Goal: Task Accomplishment & Management: Manage account settings

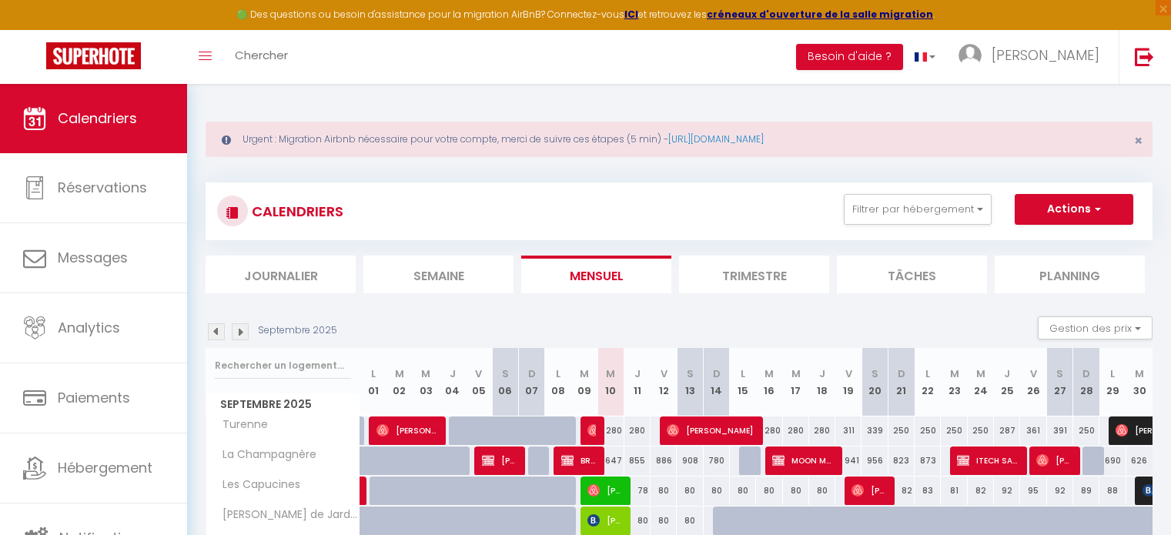
select select
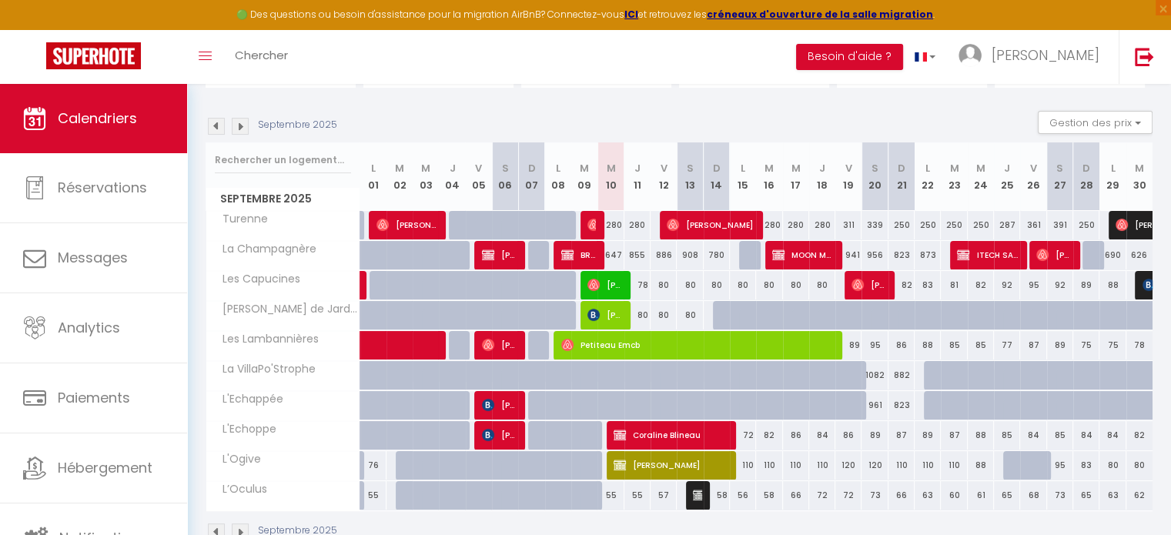
scroll to position [205, 0]
click at [650, 427] on span "Coraline Blineau" at bounding box center [669, 434] width 113 height 29
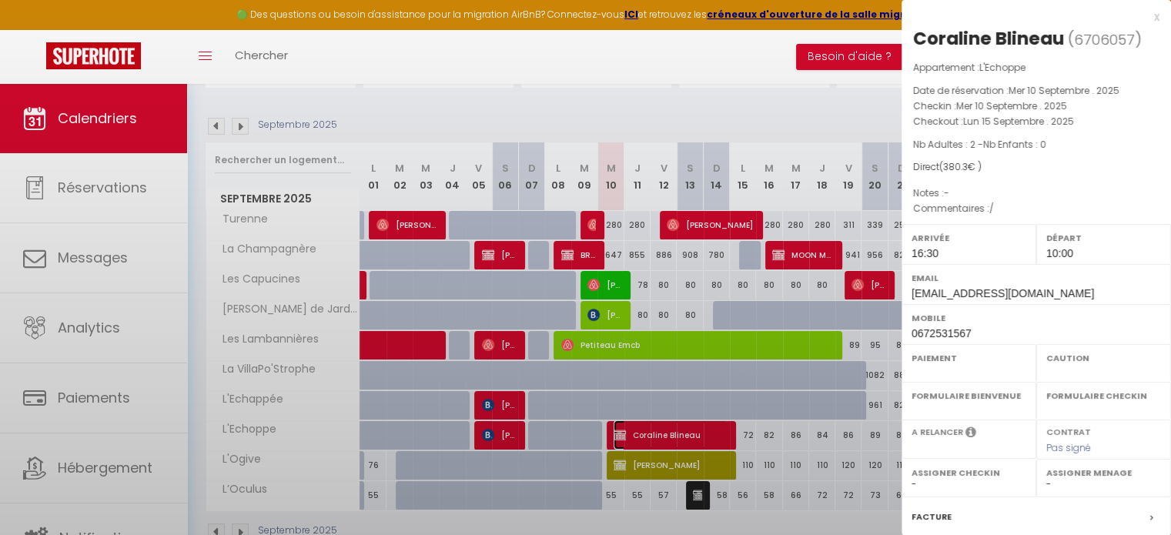
select select "OK"
select select "1"
select select "0"
select select "1"
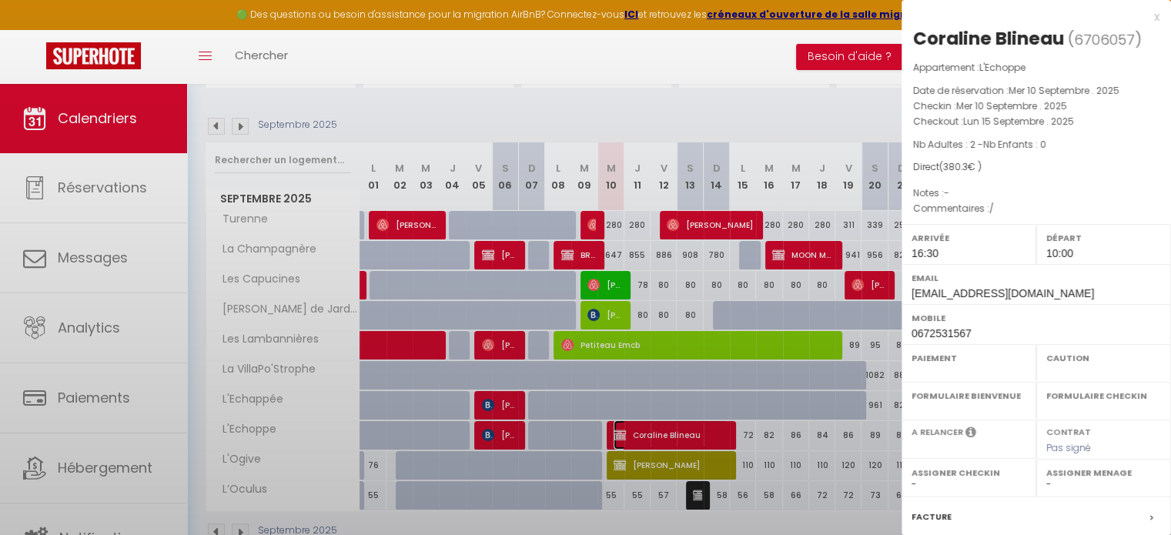
select select
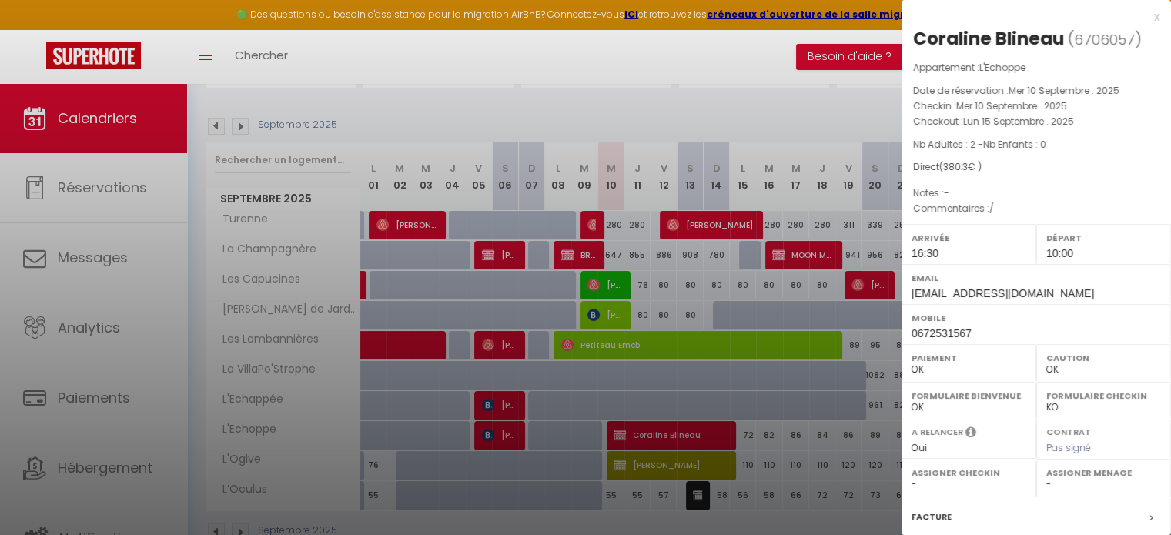
click at [662, 463] on div at bounding box center [585, 267] width 1171 height 535
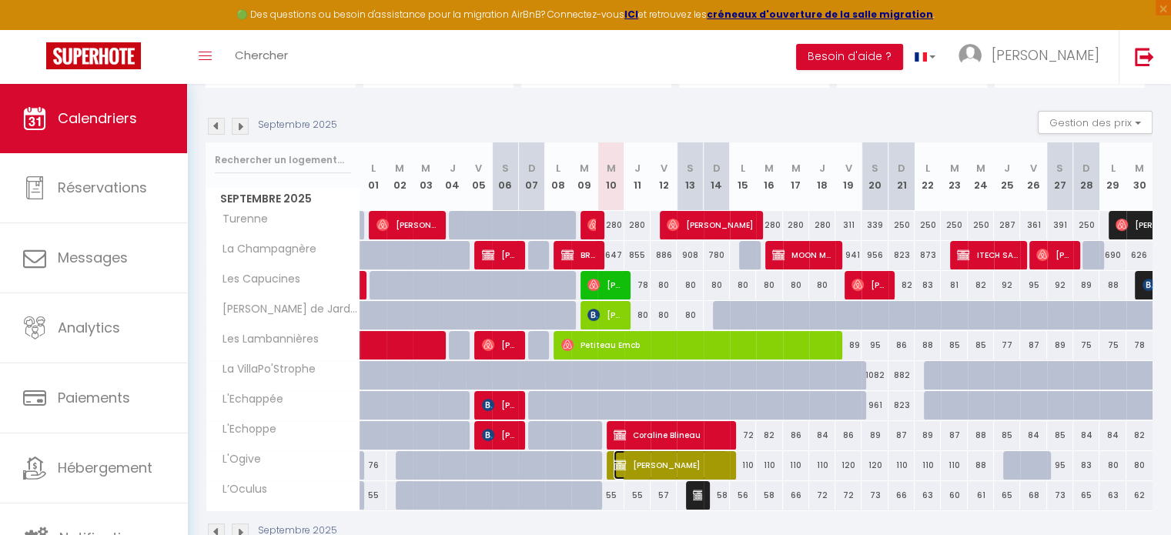
click at [662, 463] on span "[PERSON_NAME]" at bounding box center [669, 464] width 113 height 29
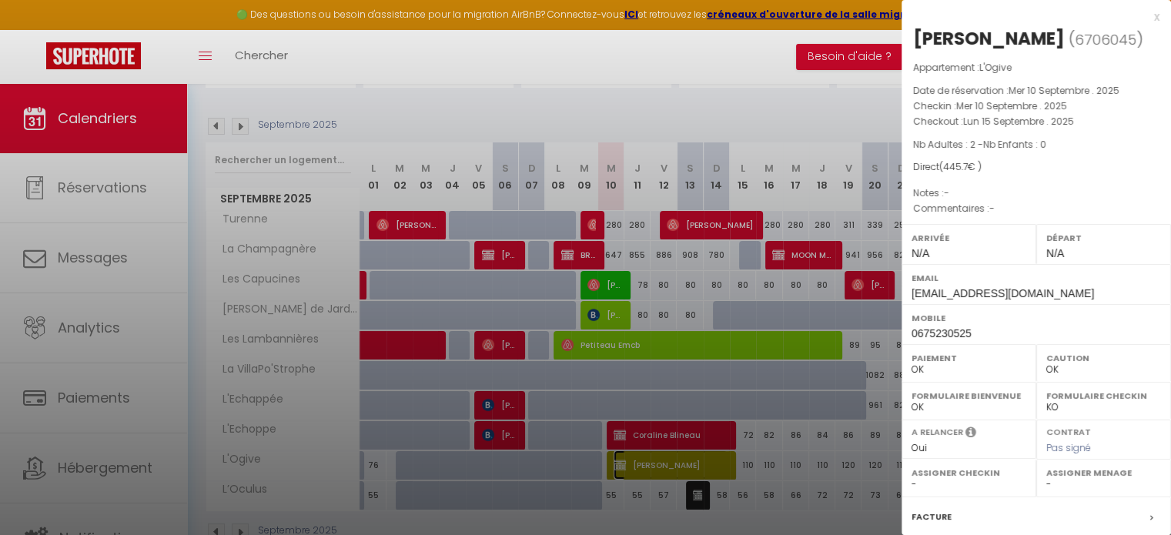
scroll to position [179, 0]
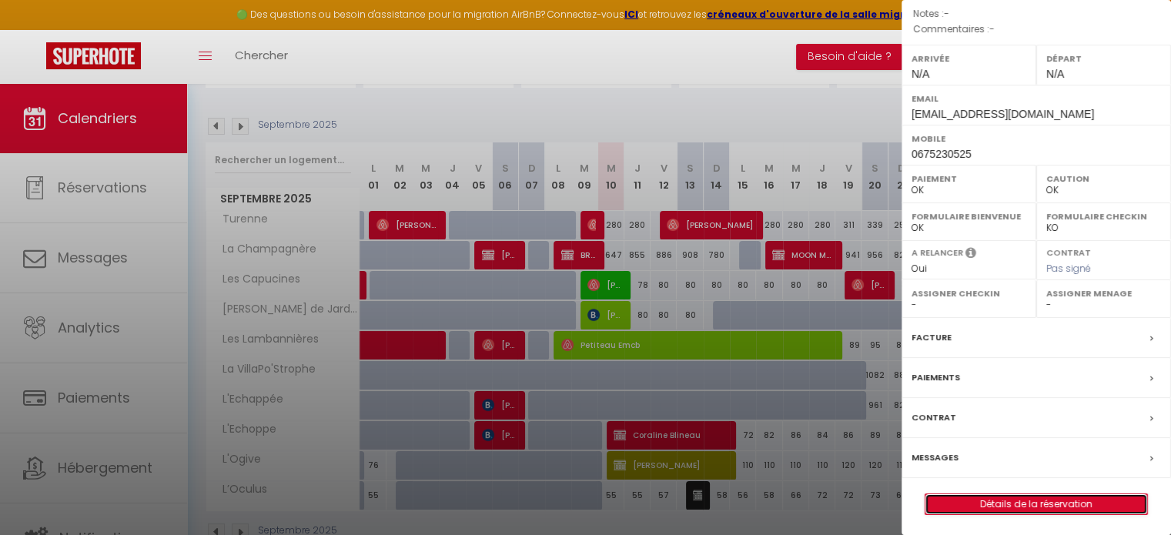
click at [970, 495] on link "Détails de la réservation" at bounding box center [1036, 504] width 222 height 20
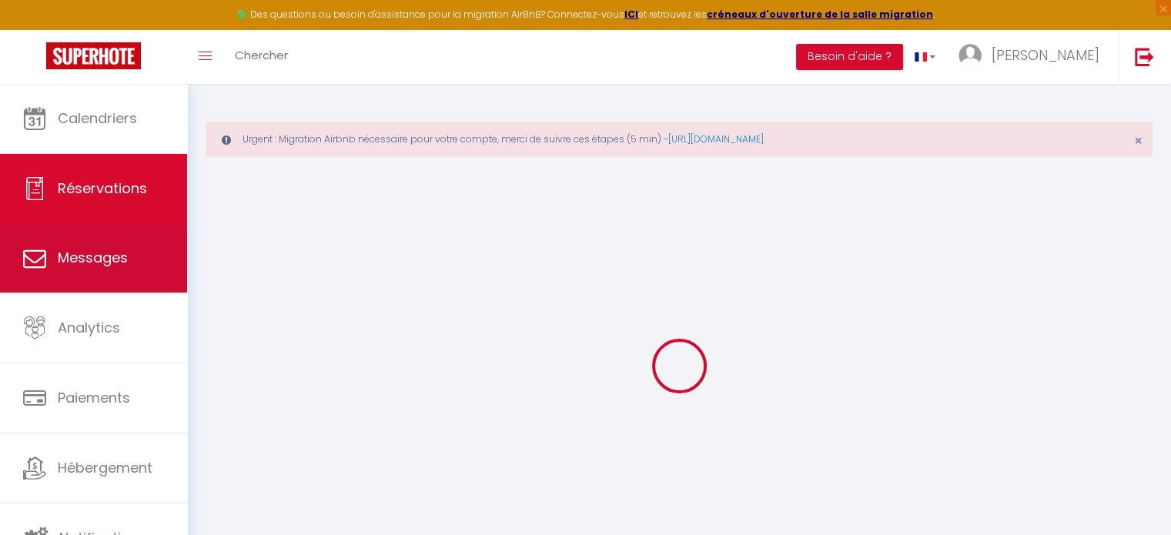
select select
checkbox input "false"
select select
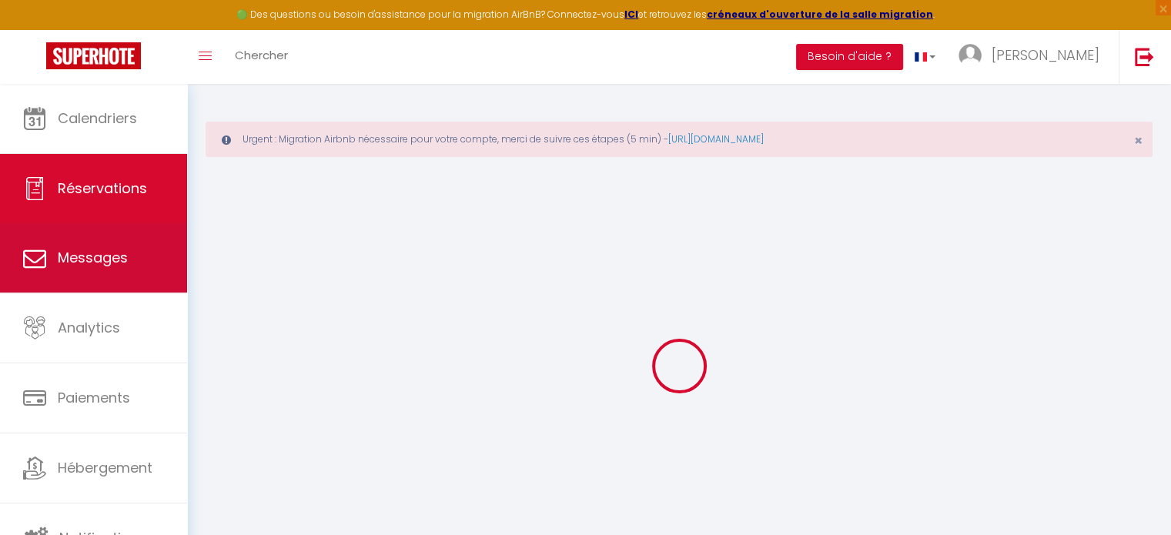
checkbox input "false"
select select
checkbox input "false"
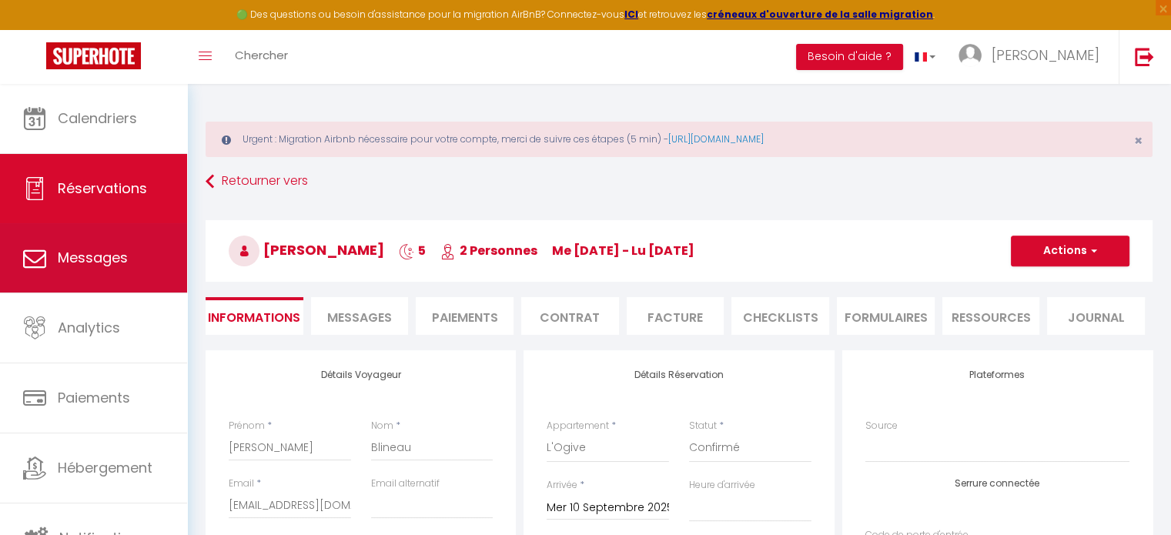
type input "30"
type input "21.7"
select select
checkbox input "false"
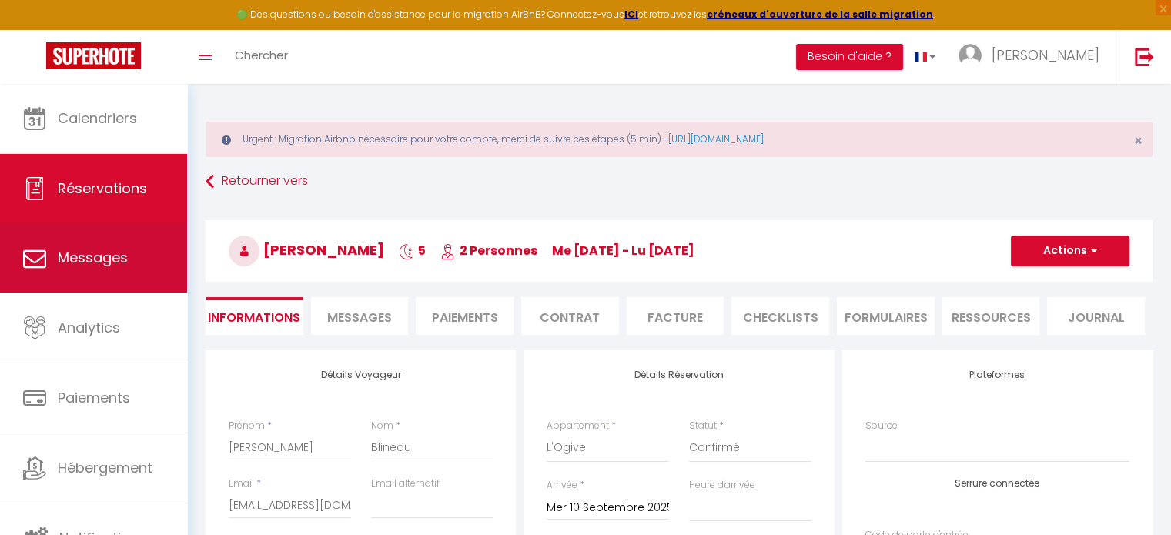
select select
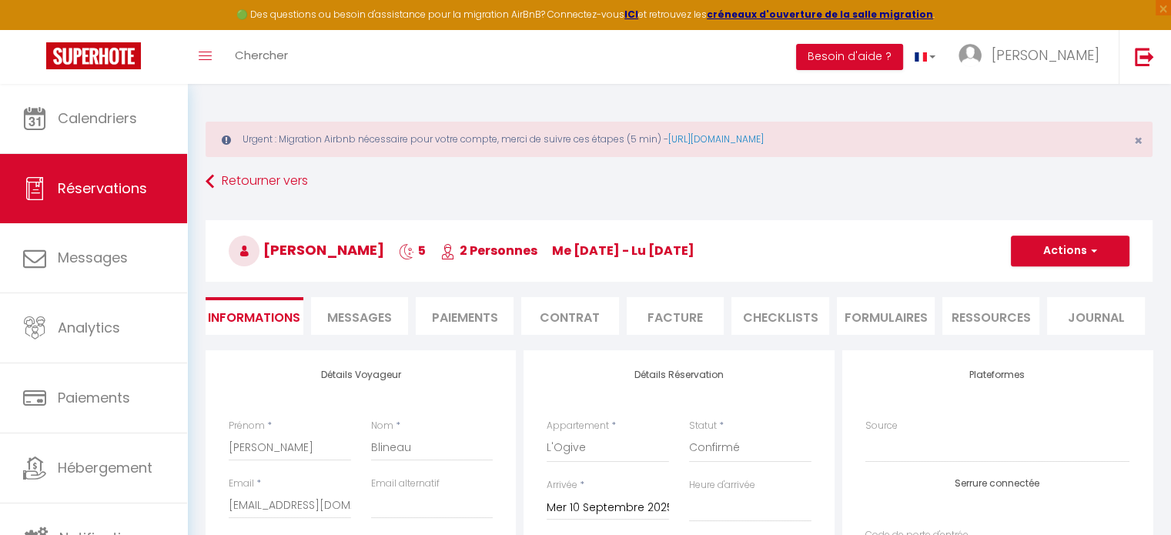
click at [379, 317] on span "Messages" at bounding box center [359, 318] width 65 height 18
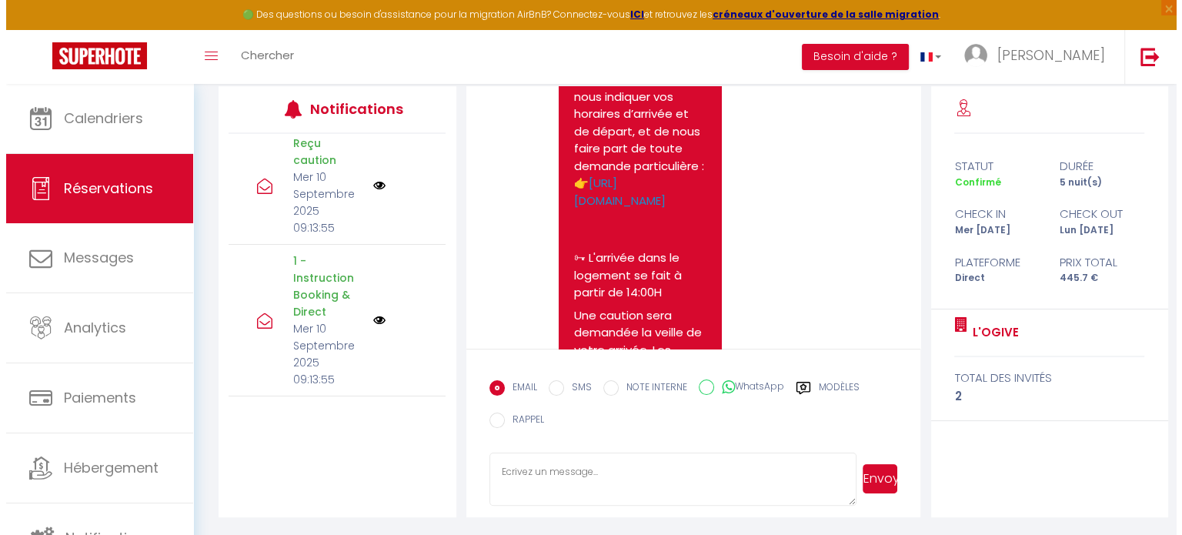
scroll to position [194, 0]
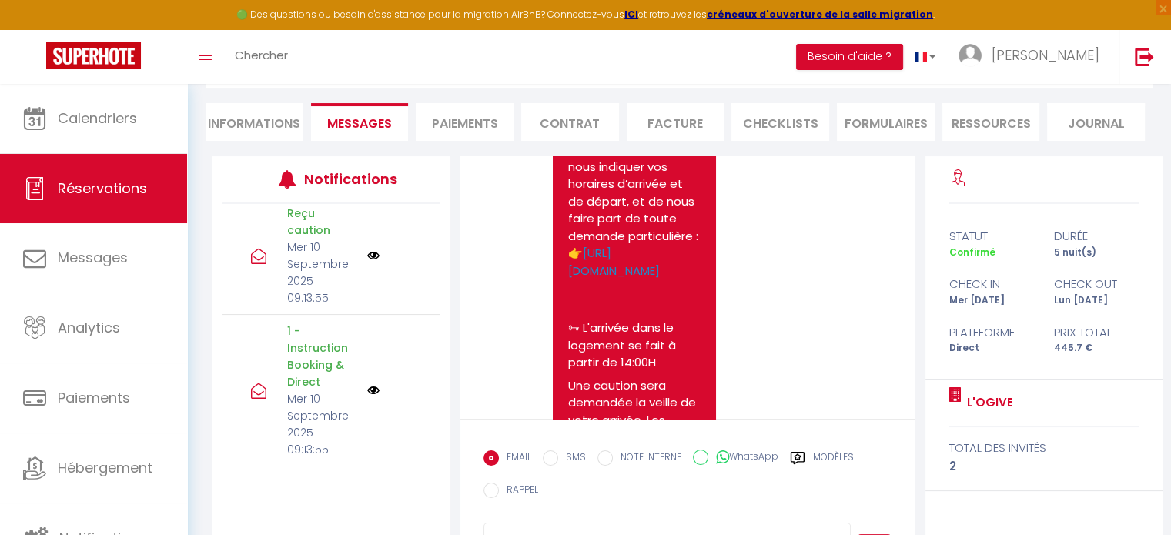
click at [367, 389] on img at bounding box center [373, 390] width 12 height 12
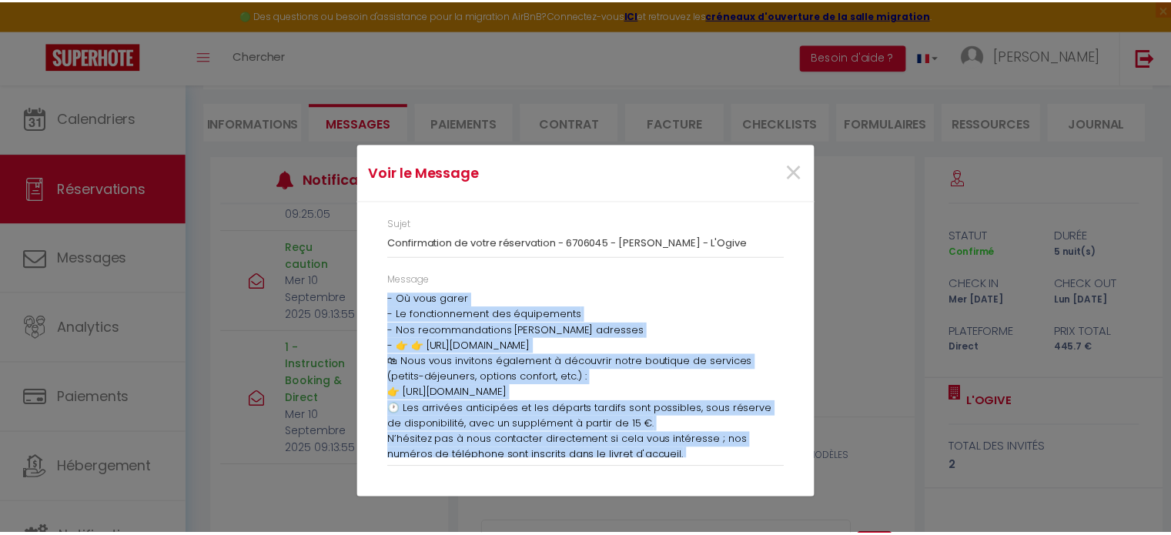
scroll to position [352, 0]
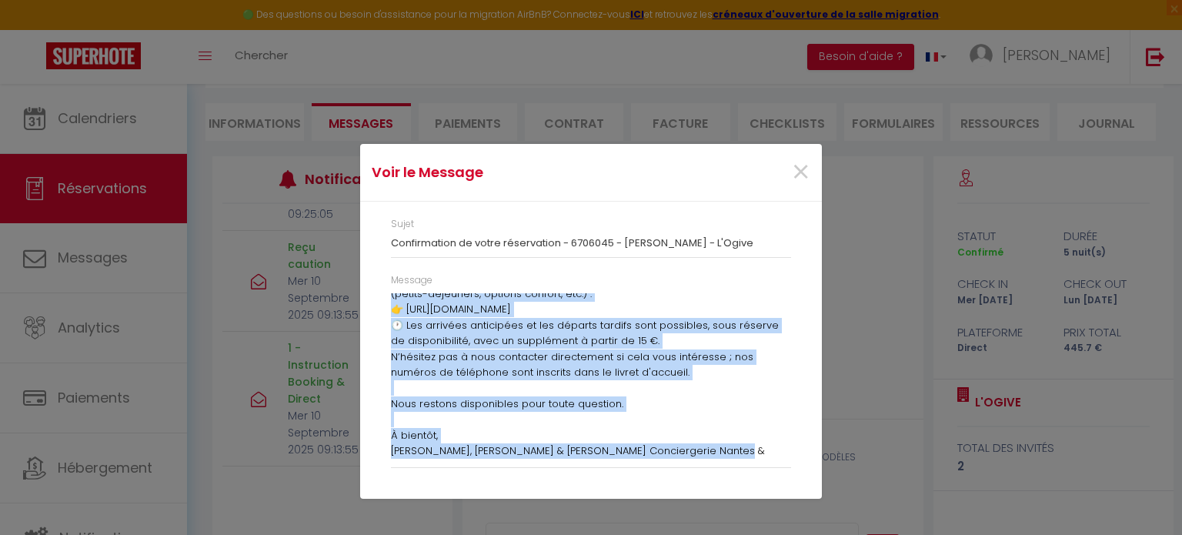
drag, startPoint x: 392, startPoint y: 300, endPoint x: 745, endPoint y: 466, distance: 390.4
click at [745, 466] on div "Message Bonjour [PERSON_NAME], Nous sommes [PERSON_NAME], [PERSON_NAME] & [PERS…" at bounding box center [591, 370] width 400 height 195
copy div "Loremip Dolorsi, Amet consec Adipiscin, Elits & Doeiu te Incid Utlaboreetdo ma …"
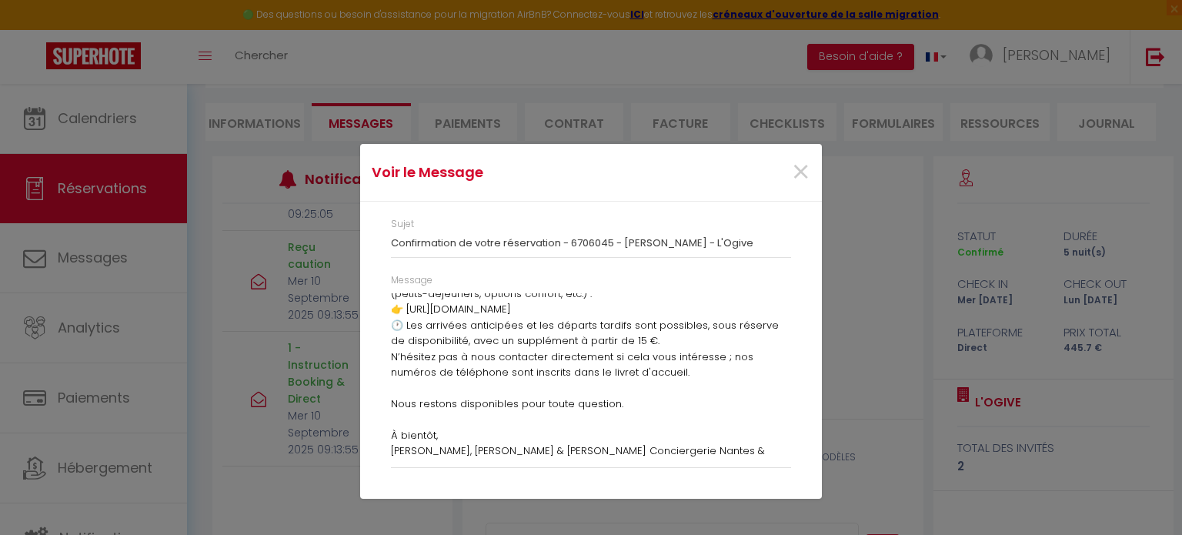
click at [533, 242] on h3 "Confirmation de votre réservation - 6706045 - [PERSON_NAME] - L'Ogive" at bounding box center [591, 243] width 400 height 12
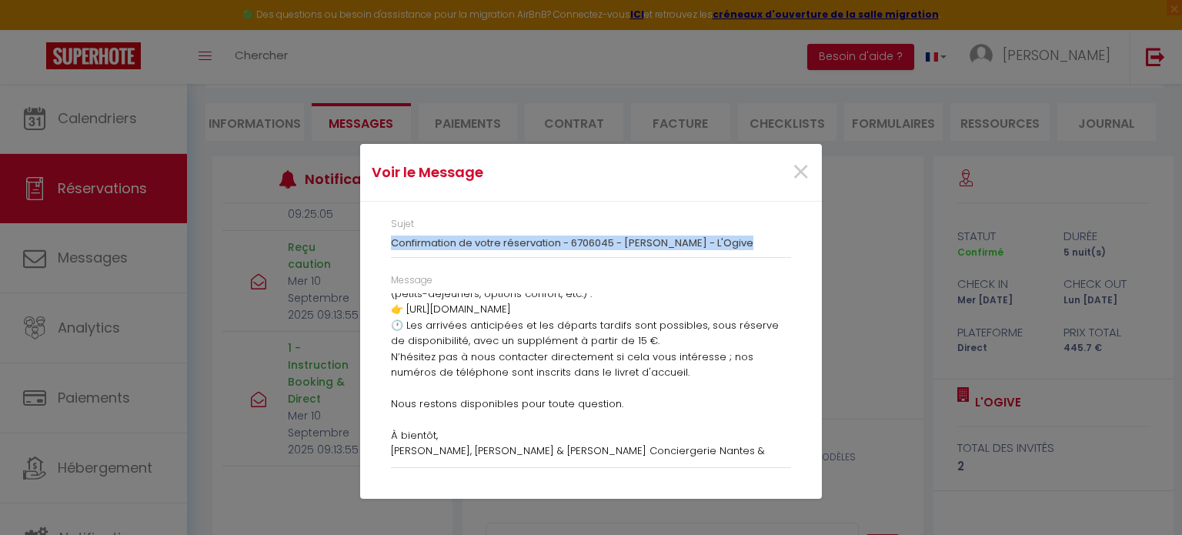
click at [533, 242] on h3 "Confirmation de votre réservation - 6706045 - [PERSON_NAME] - L'Ogive" at bounding box center [591, 243] width 400 height 12
copy div "Confirmation de votre réservation - 6706045 - [PERSON_NAME] - L'Ogive"
click at [810, 171] on span "×" at bounding box center [800, 172] width 19 height 46
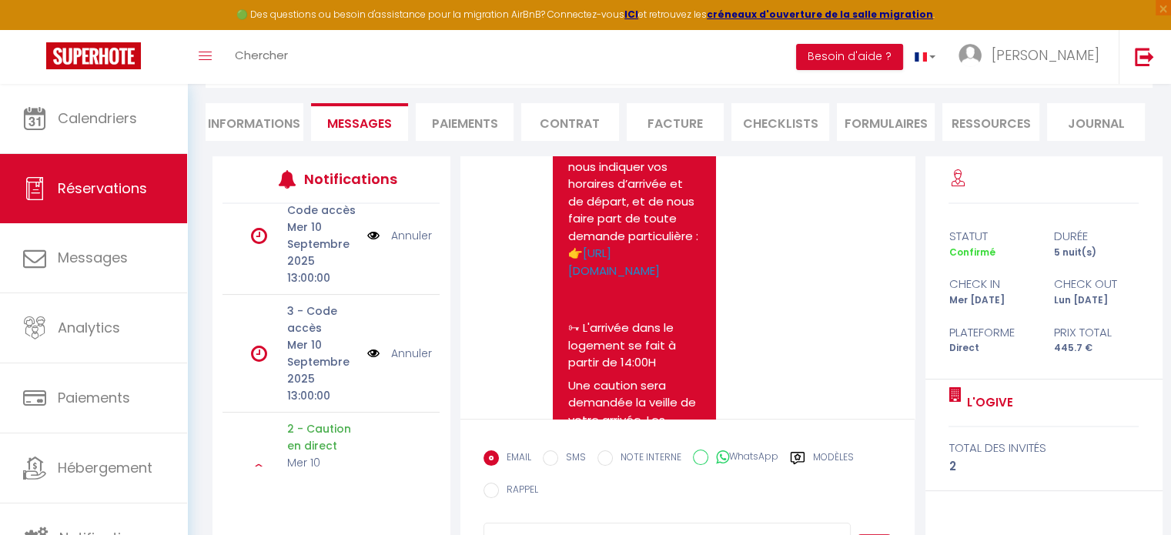
scroll to position [493, 0]
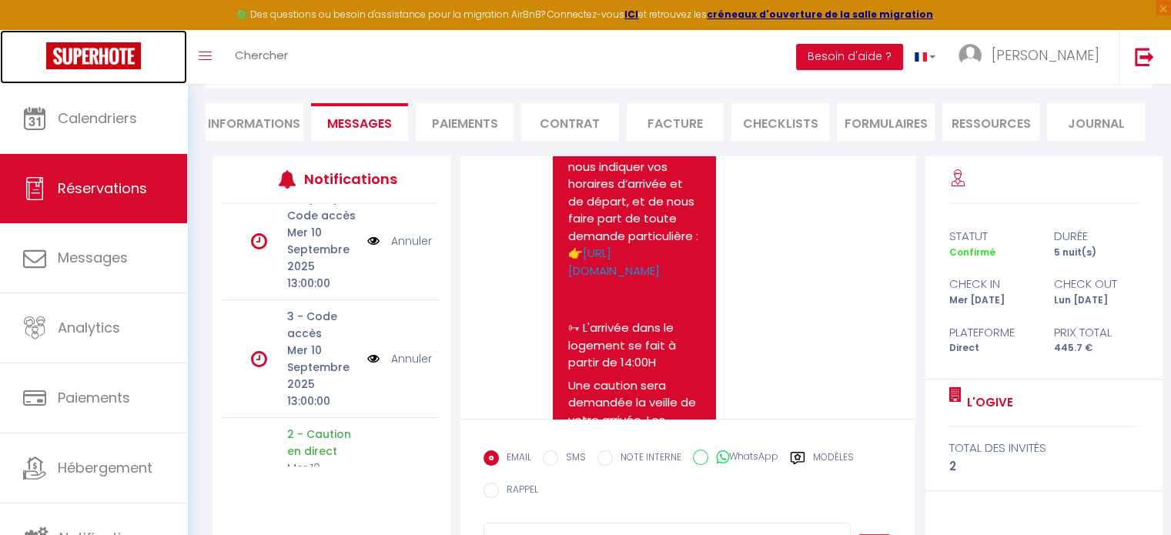
click at [109, 60] on img at bounding box center [93, 55] width 95 height 27
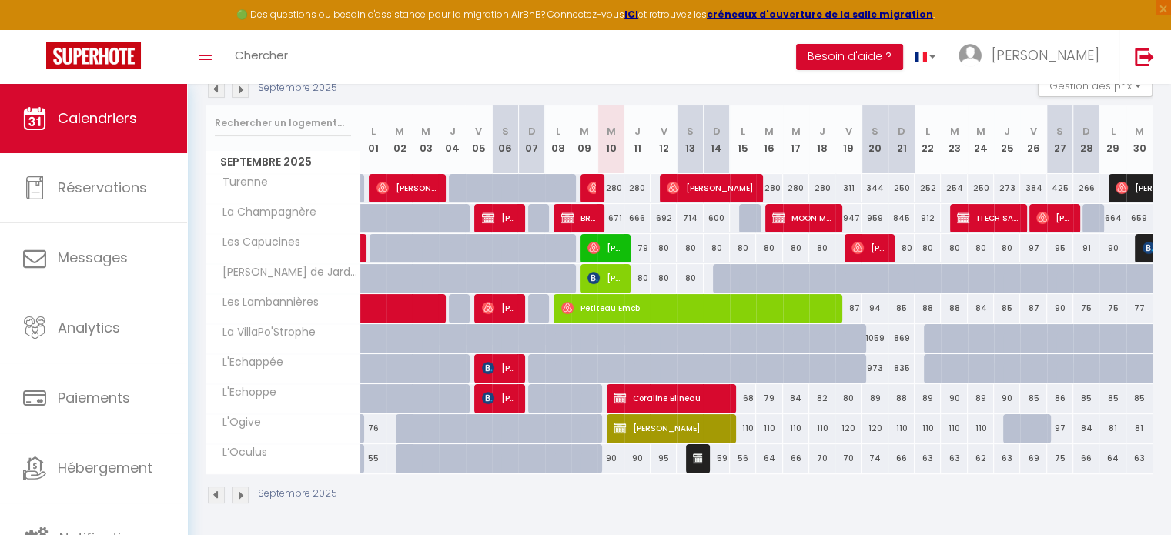
scroll to position [242, 0]
